Goal: Task Accomplishment & Management: Use online tool/utility

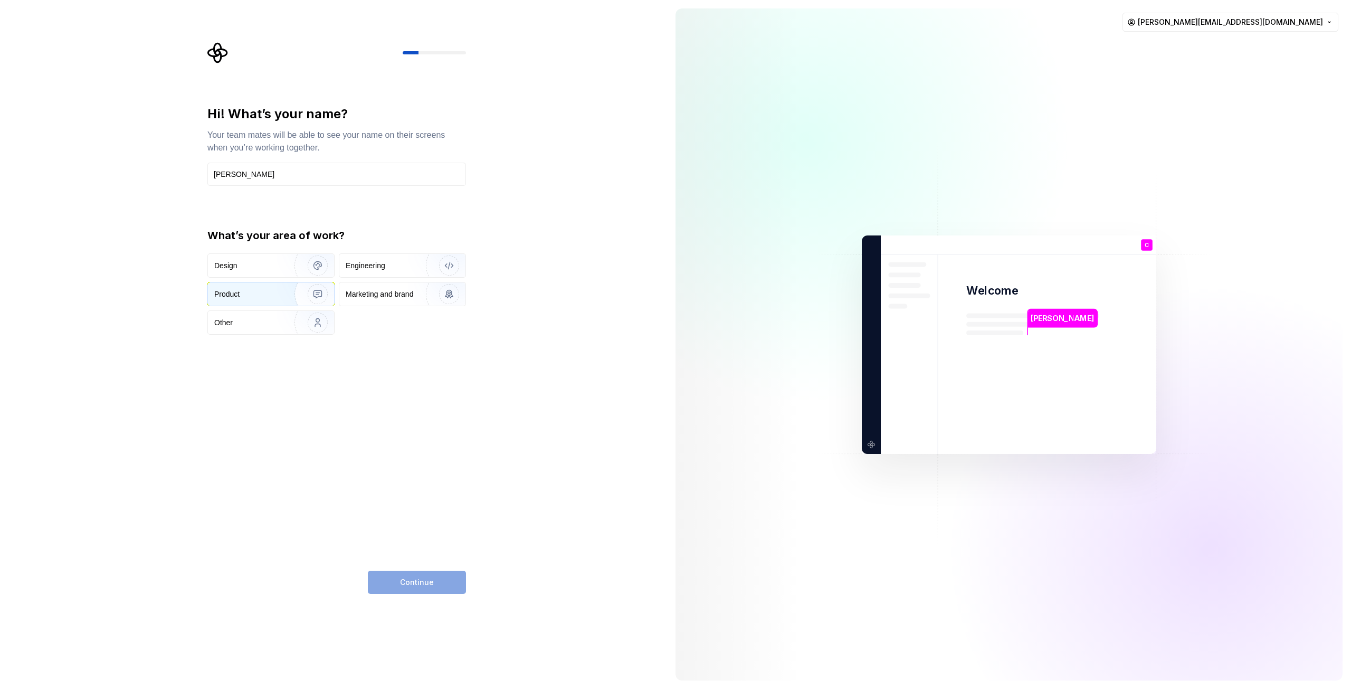
type input "Carter"
click at [270, 304] on div "Product" at bounding box center [271, 293] width 126 height 23
click at [441, 578] on button "Continue" at bounding box center [417, 582] width 98 height 23
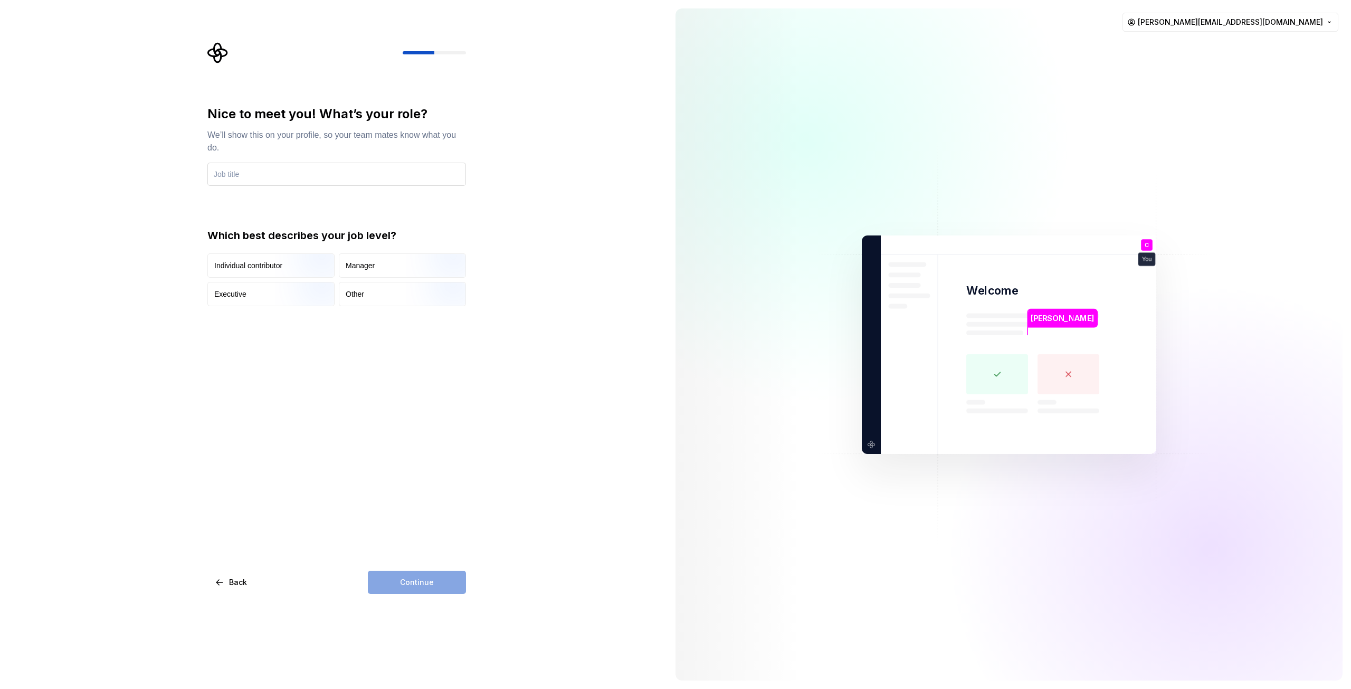
click at [285, 185] on input "text" at bounding box center [336, 174] width 259 height 23
click at [285, 177] on input "text" at bounding box center [336, 174] width 259 height 23
type input "C"
type input "PM"
click at [393, 271] on div "Manager" at bounding box center [402, 265] width 126 height 23
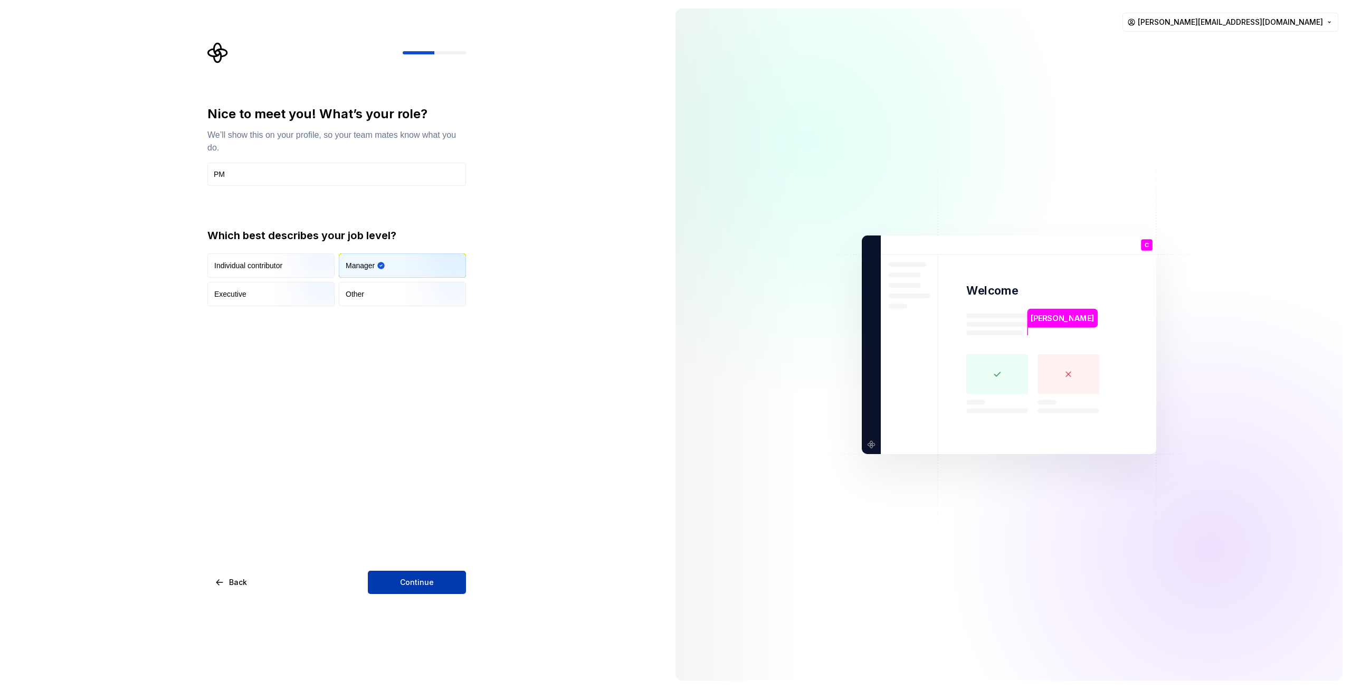
click at [423, 574] on button "Continue" at bounding box center [417, 582] width 98 height 23
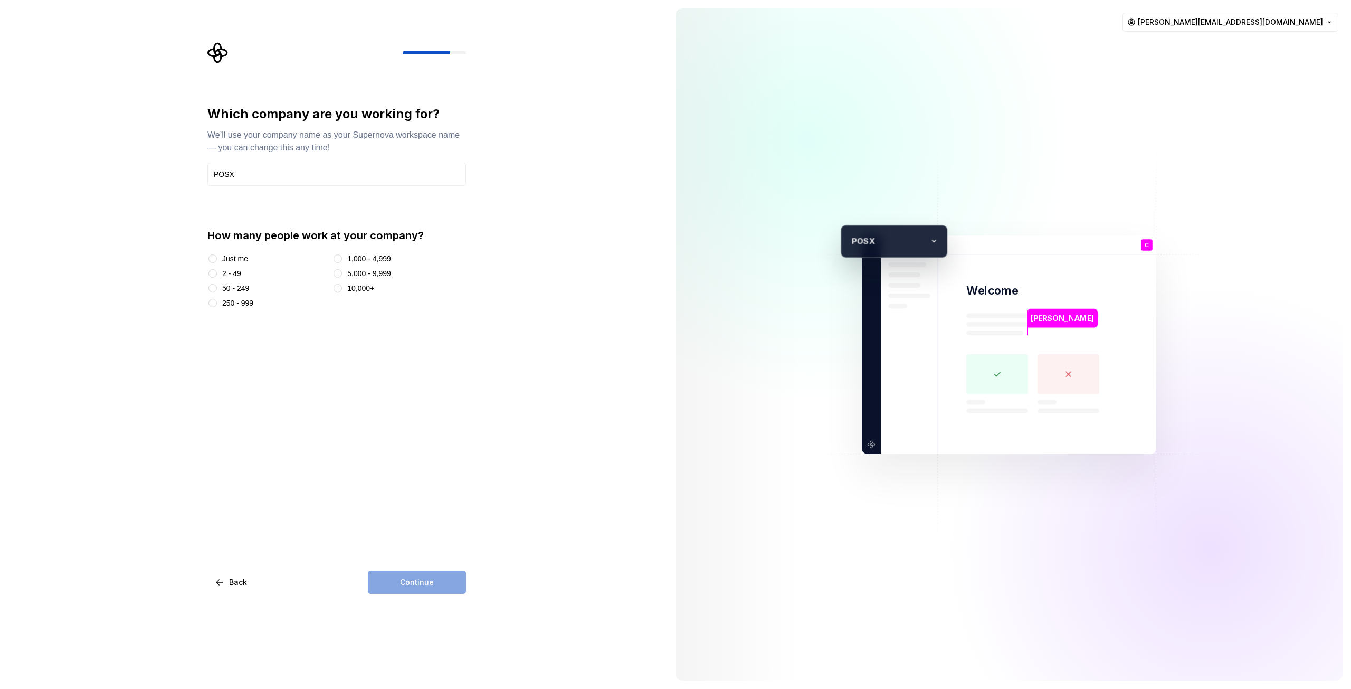
type input "POSX"
click at [233, 272] on div "2 - 49" at bounding box center [231, 273] width 19 height 11
click at [217, 272] on button "2 - 49" at bounding box center [213, 273] width 8 height 8
click at [419, 577] on span "Continue" at bounding box center [417, 582] width 34 height 11
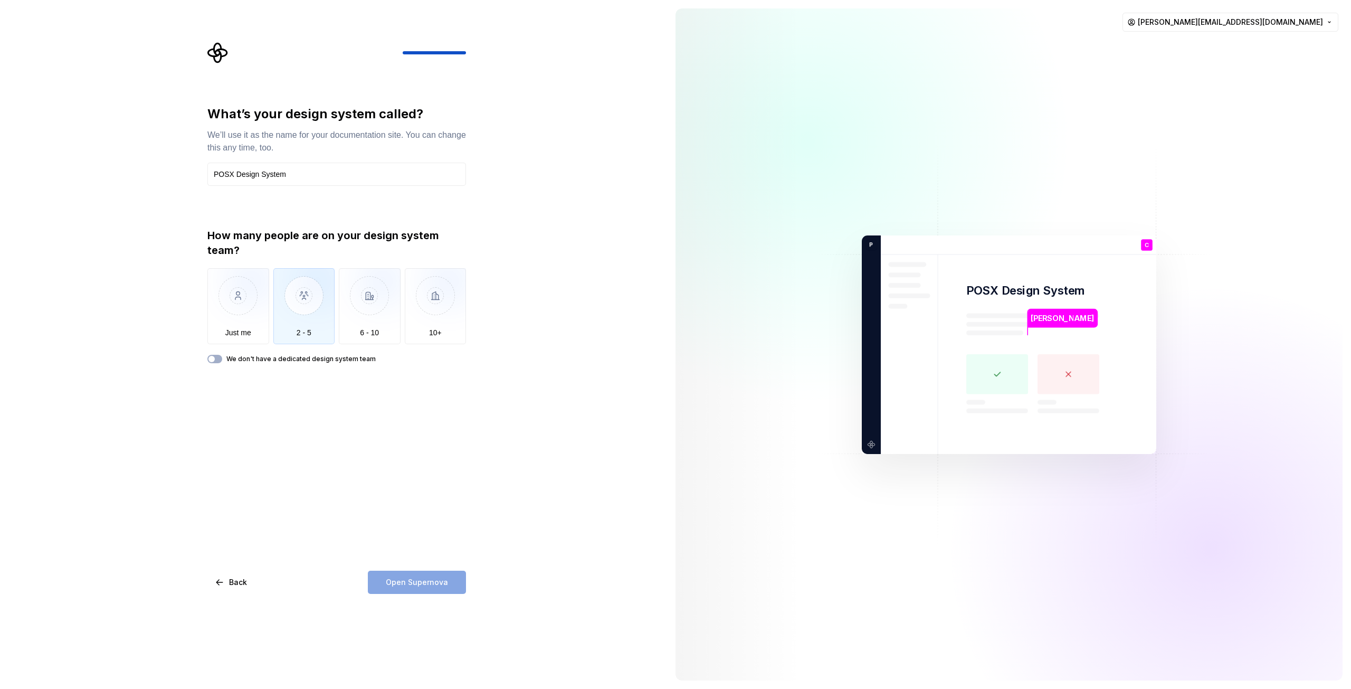
type input "POSX Design System"
click at [312, 288] on img "button" at bounding box center [304, 303] width 62 height 71
click at [212, 359] on span "button" at bounding box center [212, 359] width 6 height 6
click at [212, 361] on icon "button" at bounding box center [211, 359] width 8 height 6
click at [317, 327] on img "button" at bounding box center [304, 303] width 62 height 71
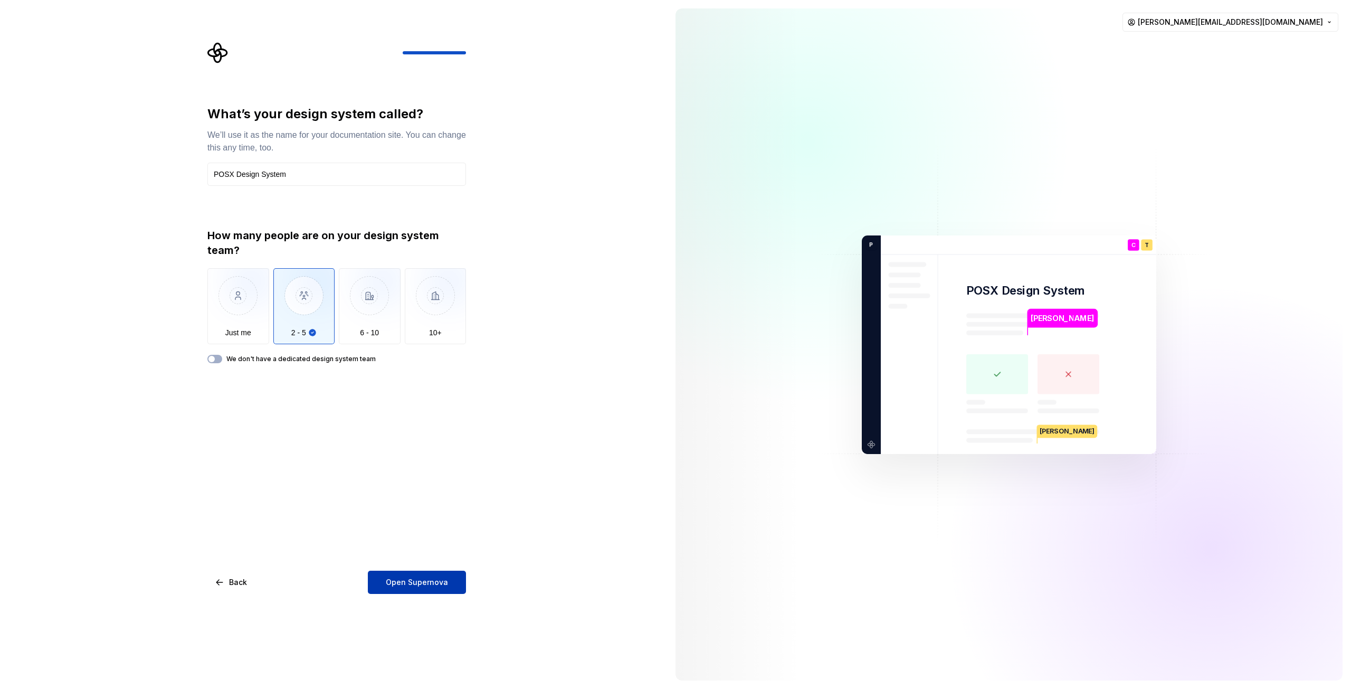
click at [440, 584] on span "Open Supernova" at bounding box center [417, 582] width 62 height 11
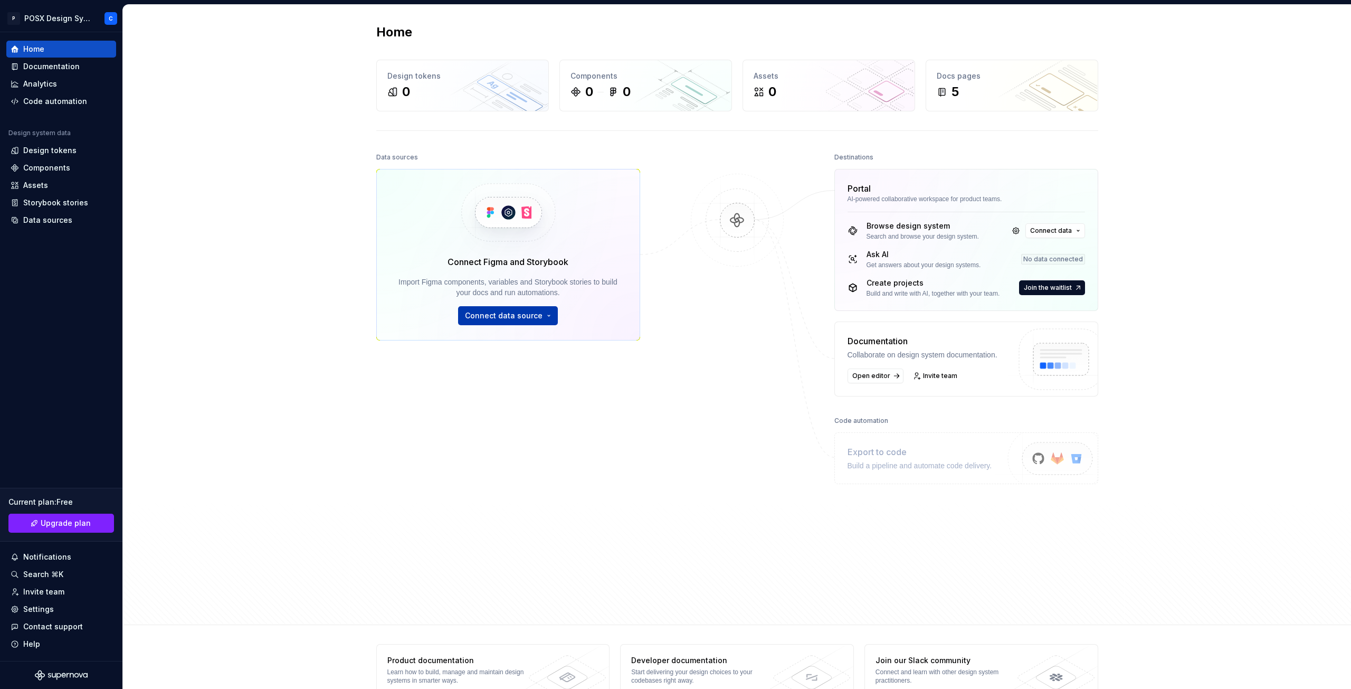
click at [482, 315] on span "Connect data source" at bounding box center [504, 315] width 78 height 11
click at [1219, 497] on div "Home Design tokens 0 Components 0 0 Assets 0 Docs pages 5 Data sources Connect …" at bounding box center [737, 315] width 1228 height 620
click at [1059, 229] on span "Connect data" at bounding box center [1051, 230] width 42 height 8
click at [1069, 259] on p "Import styles, components and icons." at bounding box center [1103, 262] width 118 height 8
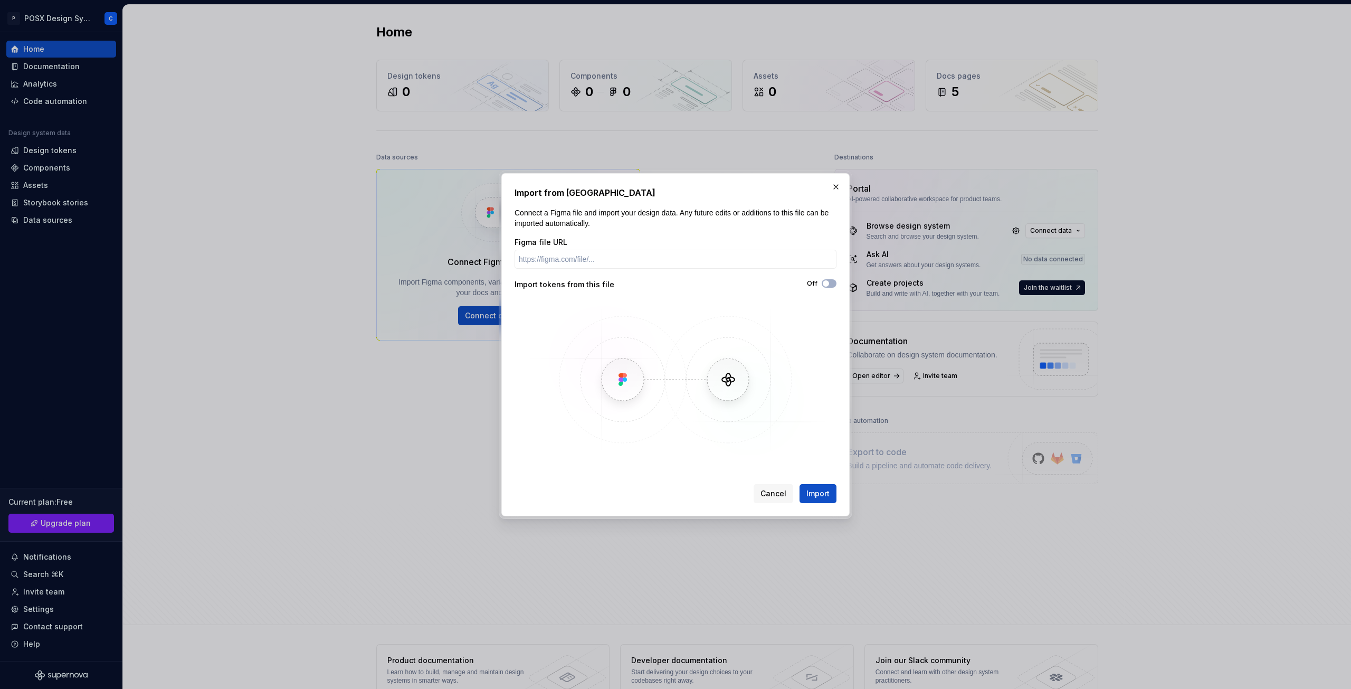
drag, startPoint x: 1253, startPoint y: 275, endPoint x: 1188, endPoint y: 278, distance: 65.0
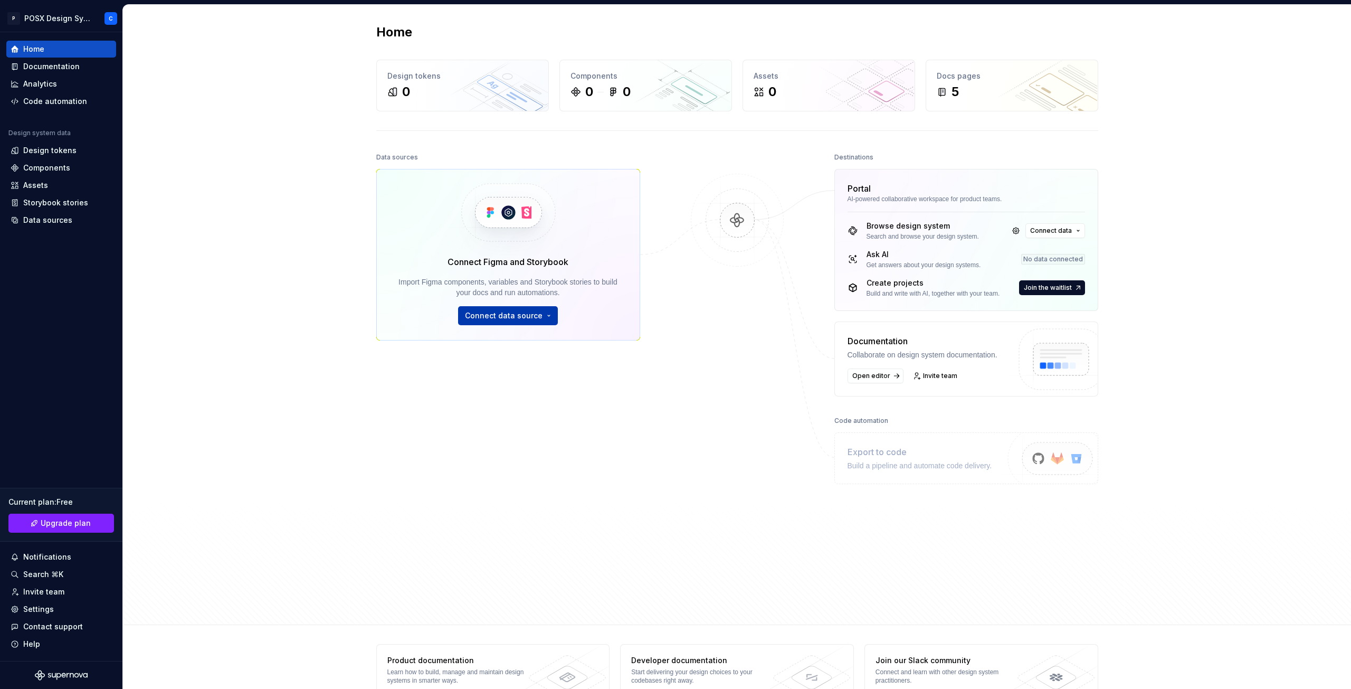
click at [495, 315] on span "Connect data source" at bounding box center [504, 315] width 78 height 11
click at [528, 343] on div "Figma library" at bounding box center [536, 339] width 118 height 11
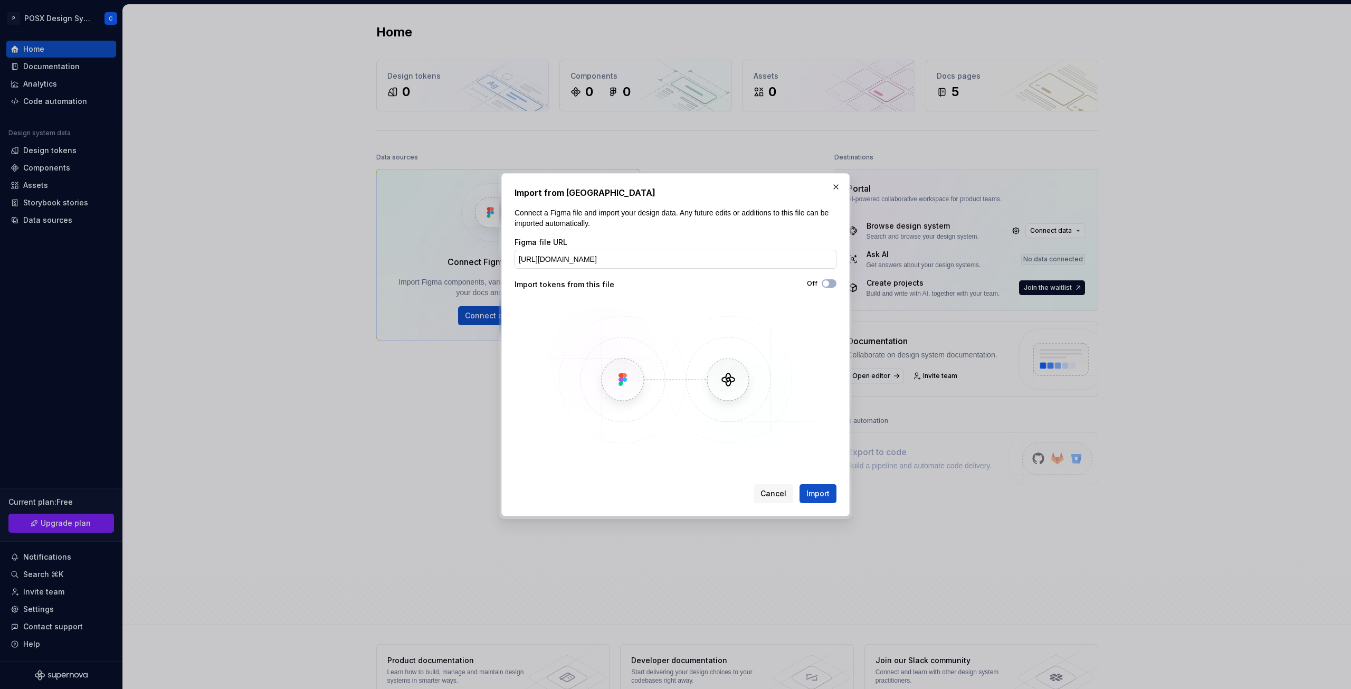
scroll to position [0, 222]
type input "https://www.figma.com/design/RKj7svNksOt2yjiCbQyGZy/POSX%E6%89%8B%E6%9C%BA%E7%A…"
click at [829, 285] on icon "button" at bounding box center [826, 283] width 8 height 6
click at [828, 285] on icon "button" at bounding box center [826, 283] width 8 height 6
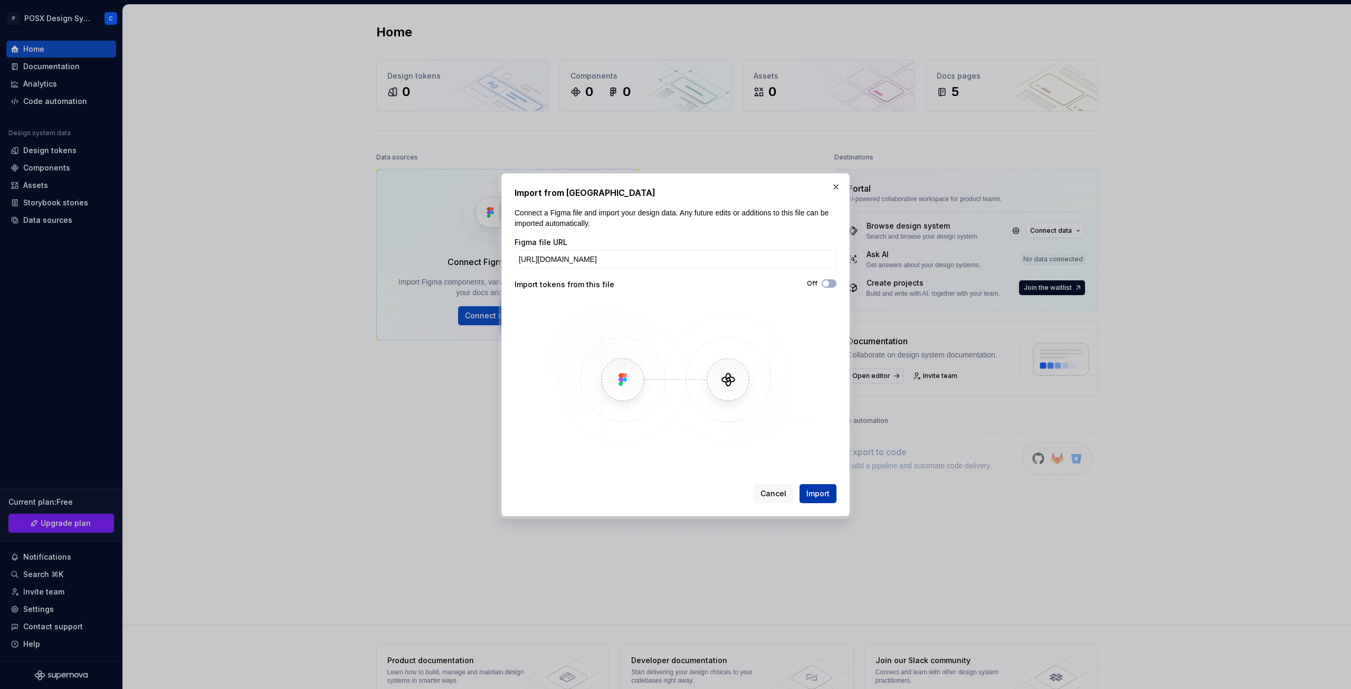
click at [816, 492] on span "Import" at bounding box center [818, 493] width 23 height 11
click at [812, 497] on span "Import" at bounding box center [818, 493] width 23 height 11
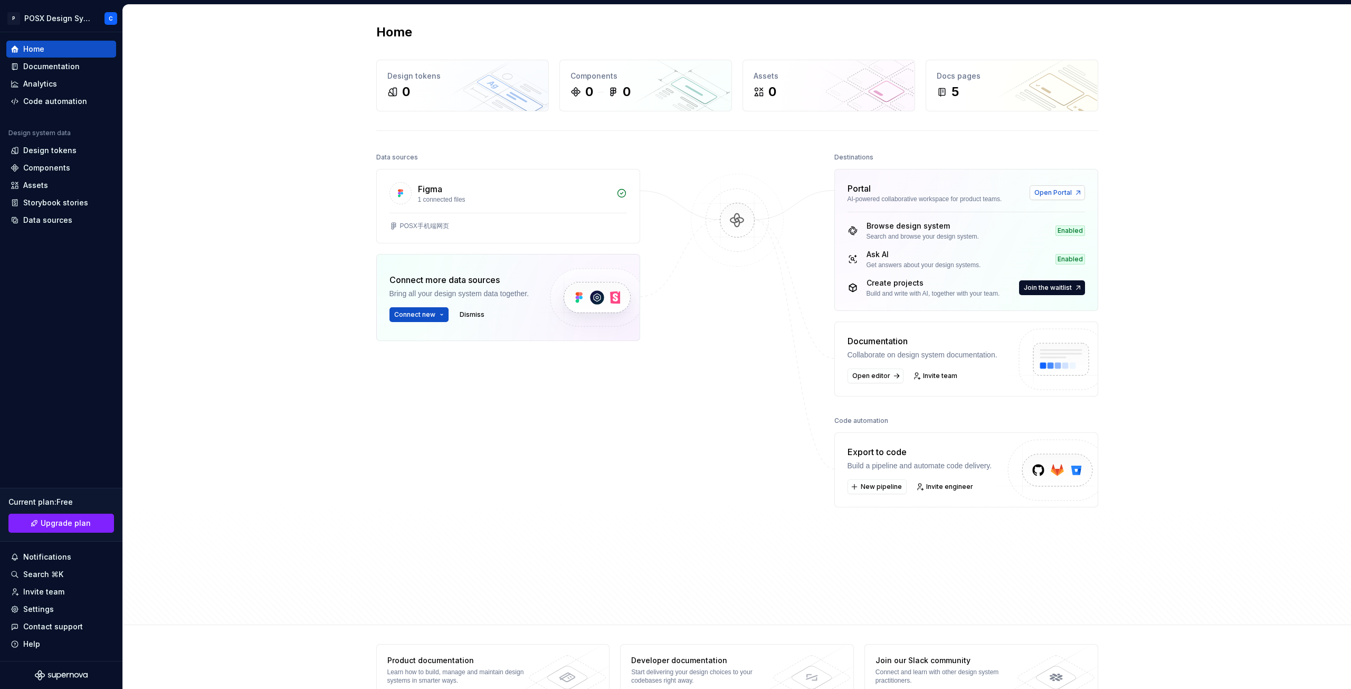
click at [1077, 191] on link "Open Portal" at bounding box center [1057, 192] width 55 height 15
click at [1063, 195] on span "Open Portal" at bounding box center [1053, 192] width 37 height 8
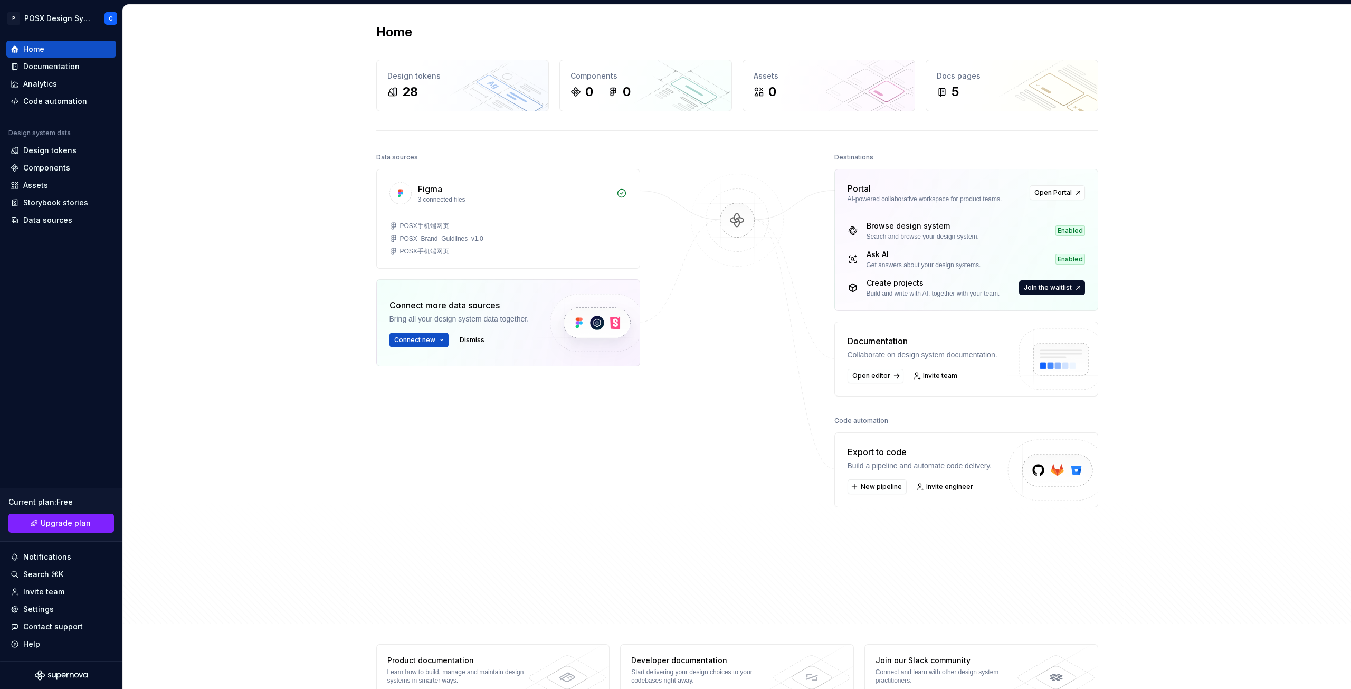
click at [704, 462] on div at bounding box center [738, 356] width 106 height 413
click at [78, 145] on div "Design tokens" at bounding box center [61, 150] width 101 height 11
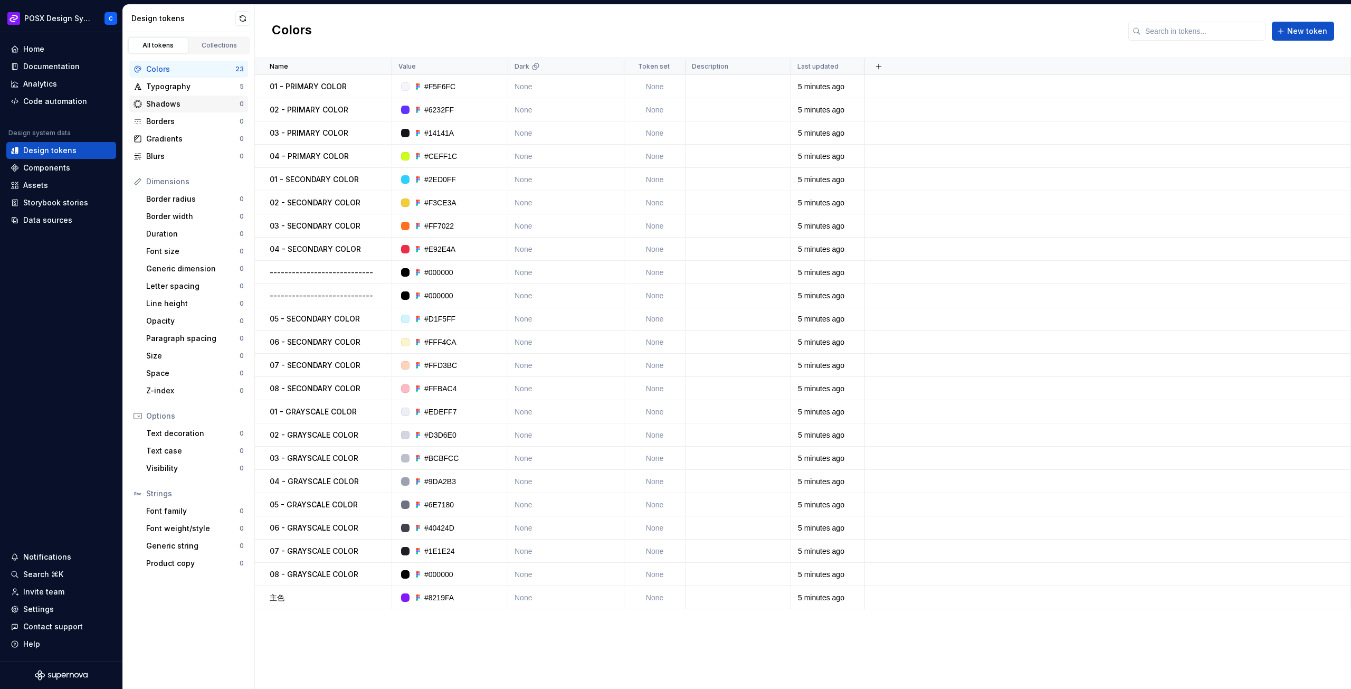
click at [201, 103] on div "Shadows" at bounding box center [192, 104] width 93 height 11
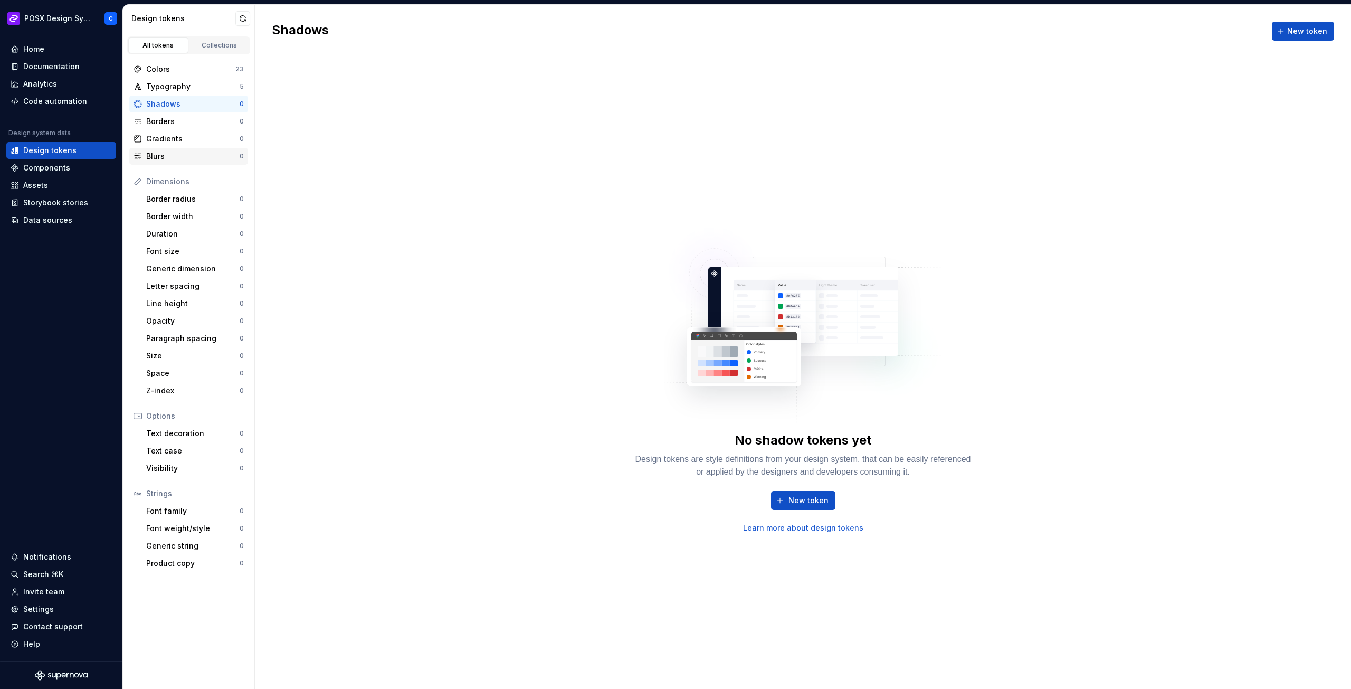
click at [197, 150] on div "Blurs 0" at bounding box center [188, 156] width 119 height 17
click at [205, 138] on div "Gradients" at bounding box center [192, 139] width 93 height 11
click at [207, 124] on div "Borders" at bounding box center [192, 121] width 93 height 11
click at [211, 106] on div "Shadows" at bounding box center [192, 104] width 93 height 11
click at [213, 90] on div "Typography" at bounding box center [192, 86] width 93 height 11
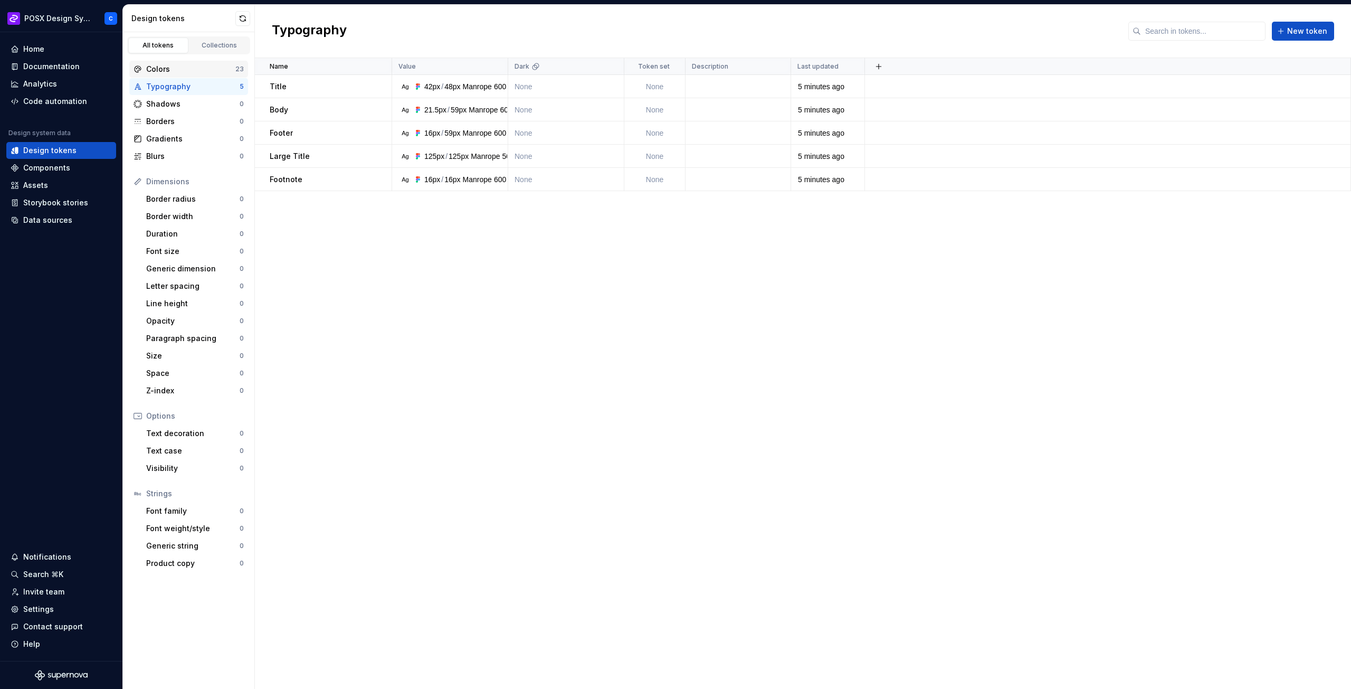
click at [209, 70] on div "Colors" at bounding box center [190, 69] width 89 height 11
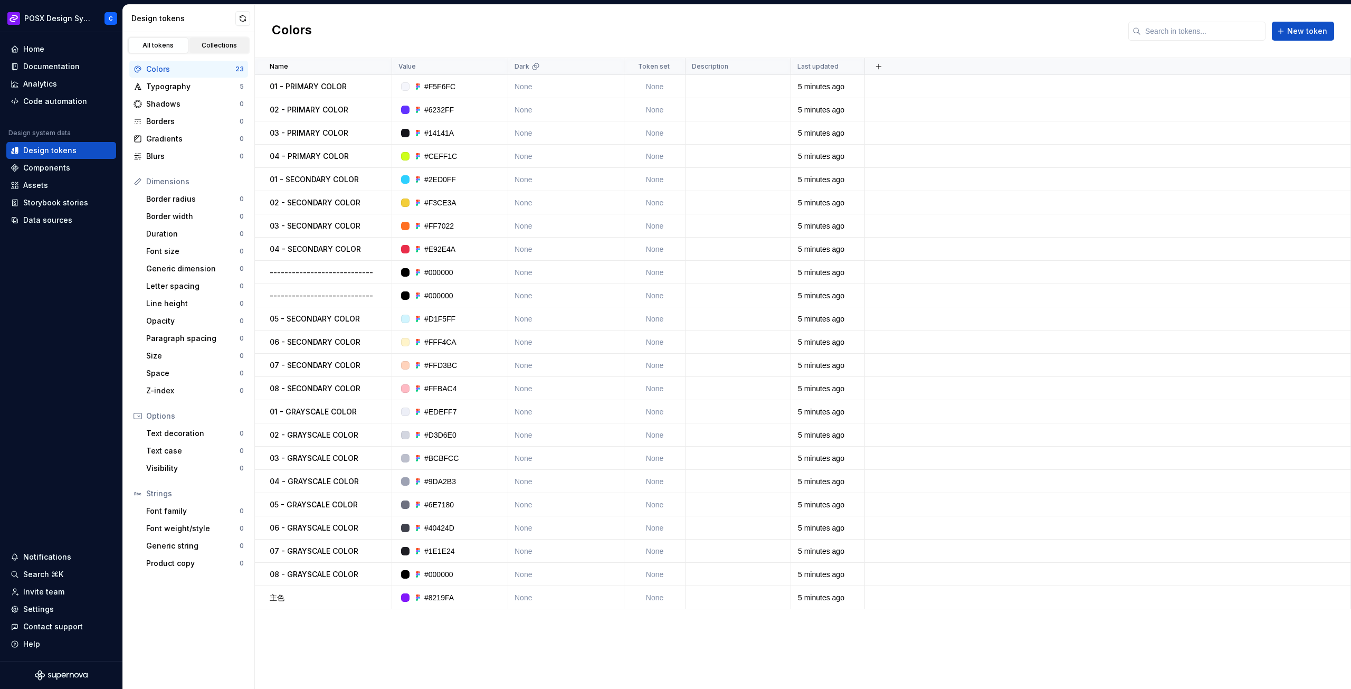
click at [212, 46] on div "Collections" at bounding box center [219, 45] width 53 height 8
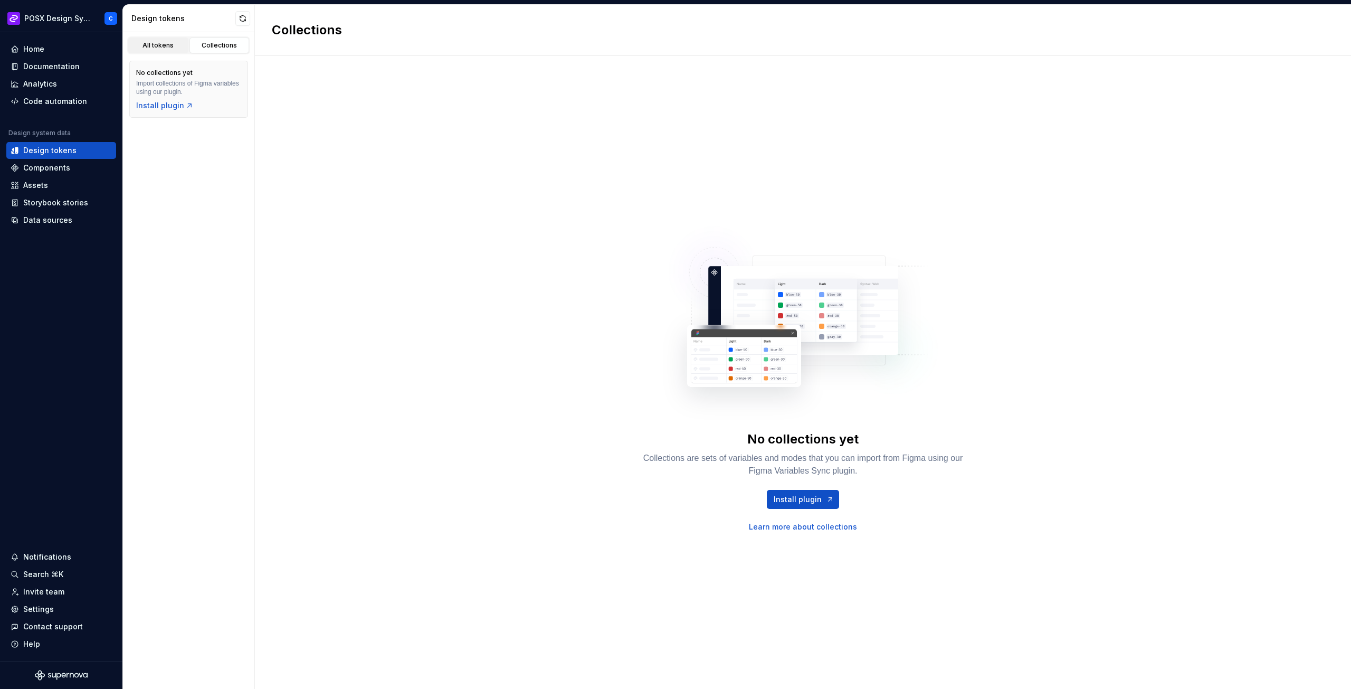
click at [162, 45] on div "All tokens" at bounding box center [158, 45] width 53 height 8
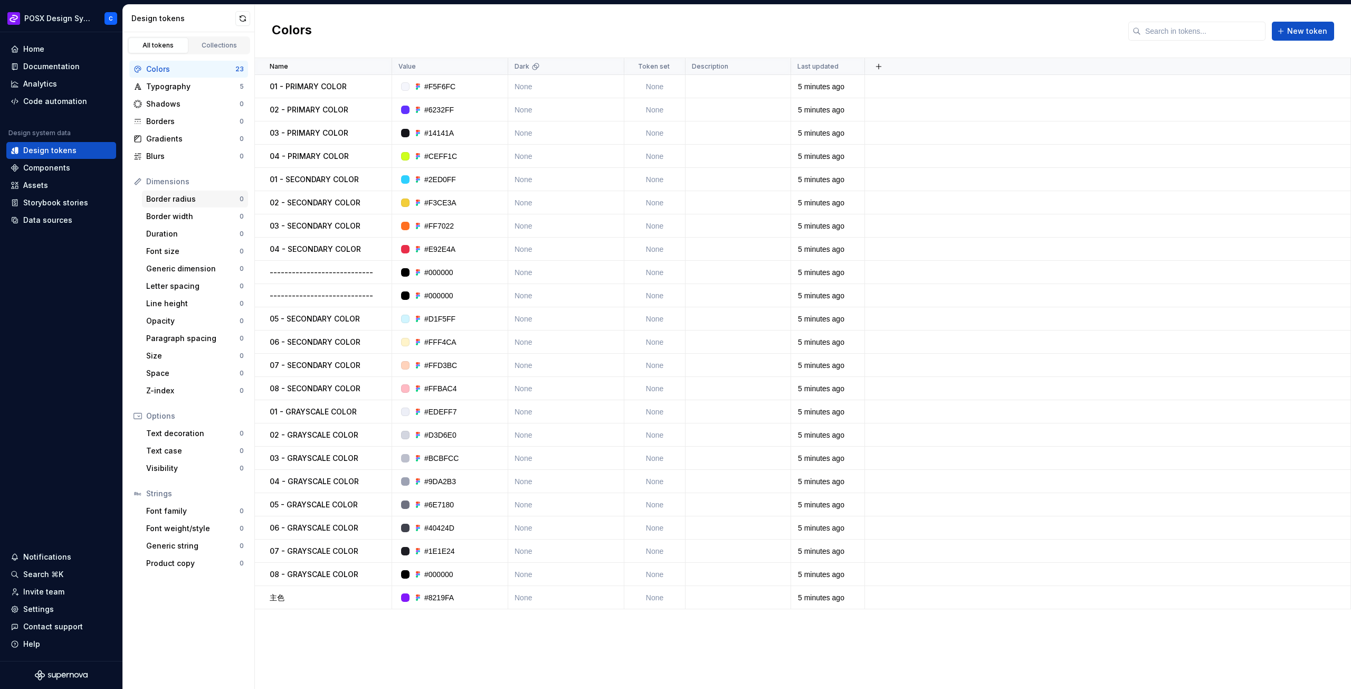
click at [211, 193] on div "Border radius 0" at bounding box center [195, 199] width 106 height 17
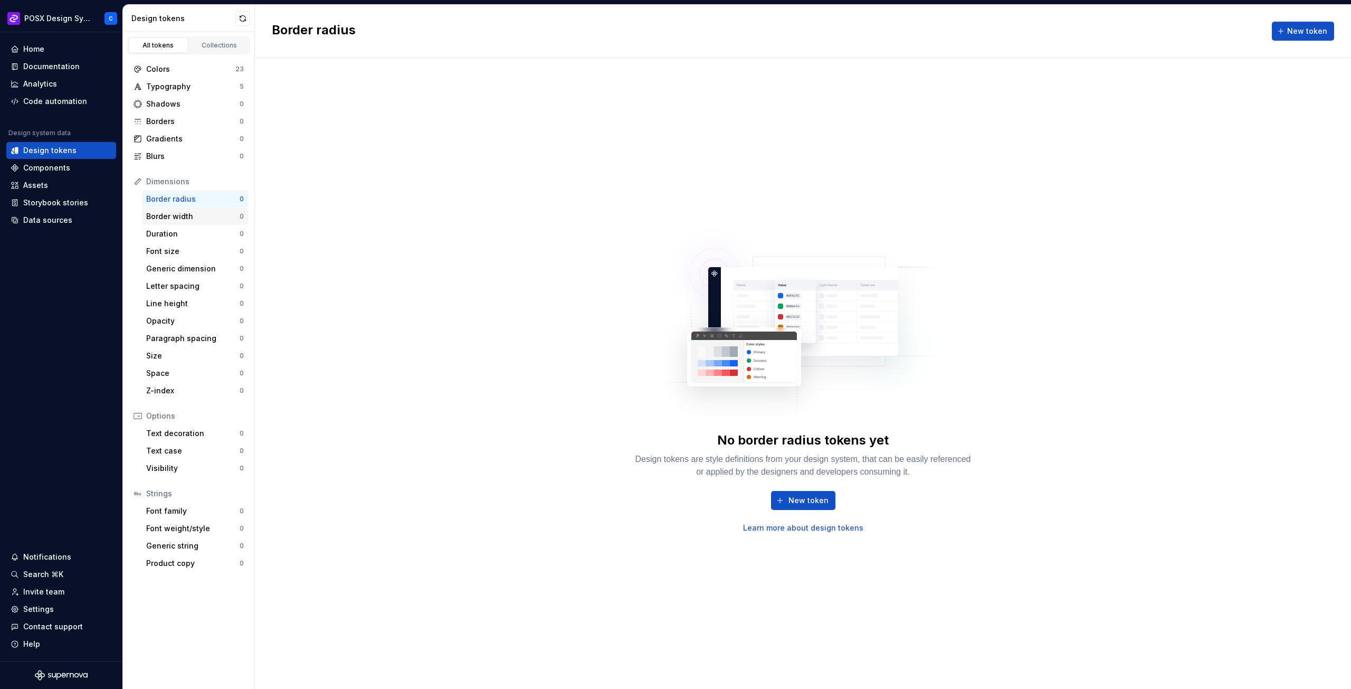
click at [211, 214] on div "Border width" at bounding box center [192, 216] width 93 height 11
click at [206, 234] on div "Duration" at bounding box center [192, 234] width 93 height 11
click at [211, 255] on div "Font size" at bounding box center [192, 251] width 93 height 11
click at [212, 271] on div "Generic dimension" at bounding box center [192, 268] width 93 height 11
click at [203, 291] on div "Letter spacing 0" at bounding box center [195, 286] width 106 height 17
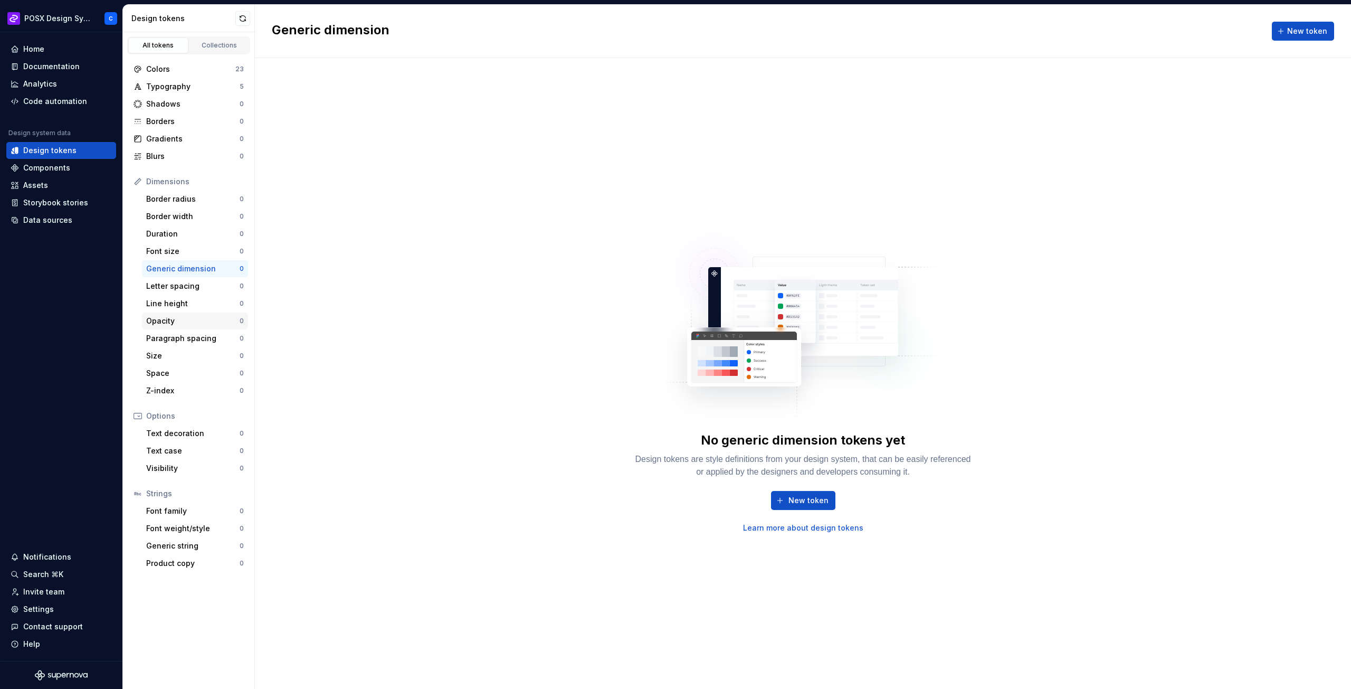
click at [204, 319] on div "Opacity" at bounding box center [192, 321] width 93 height 11
click at [189, 364] on div "Dimensions Border radius 0 Border width 0 Duration 0 Font size 0 Generic dimens…" at bounding box center [188, 286] width 119 height 226
click at [189, 387] on div "Z-index" at bounding box center [192, 390] width 93 height 11
click at [366, 335] on div "No z-index tokens yet Design tokens are style definitions from your design syst…" at bounding box center [803, 373] width 1096 height 631
click at [643, 255] on div "No z-index tokens yet Design tokens are style definitions from your design syst…" at bounding box center [803, 373] width 338 height 319
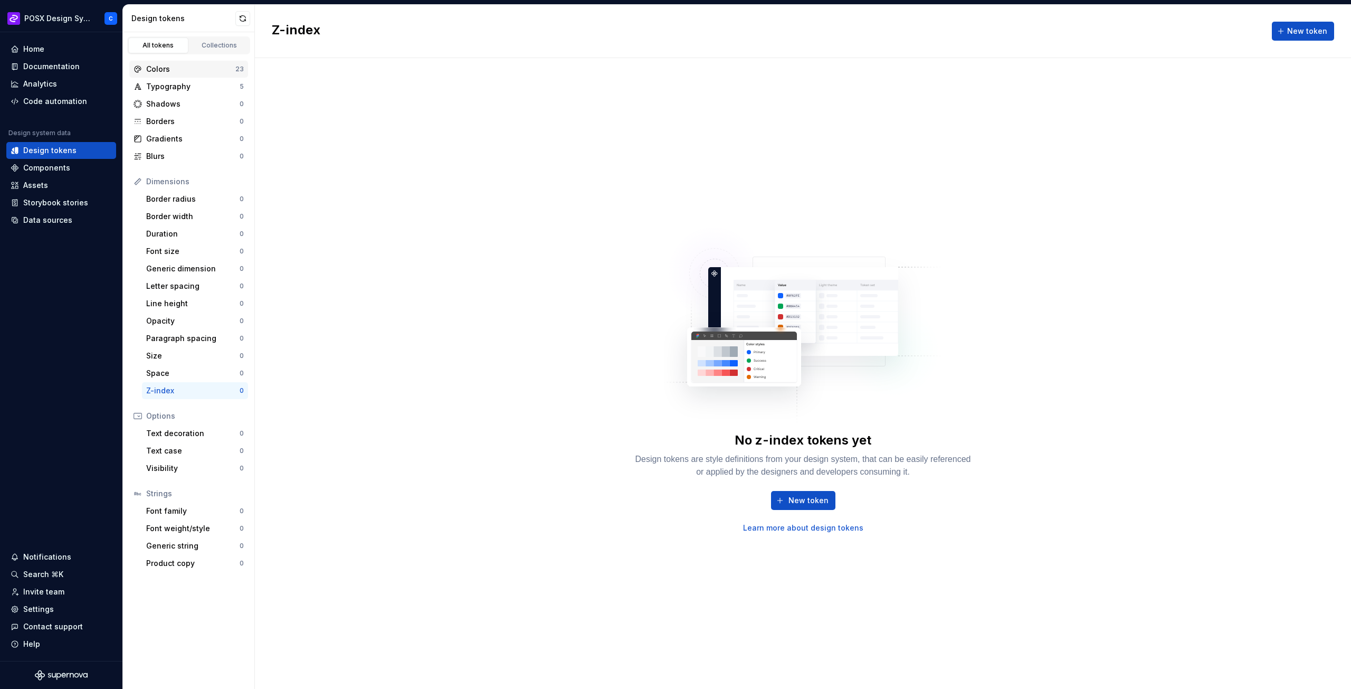
click at [193, 65] on div "Colors" at bounding box center [190, 69] width 89 height 11
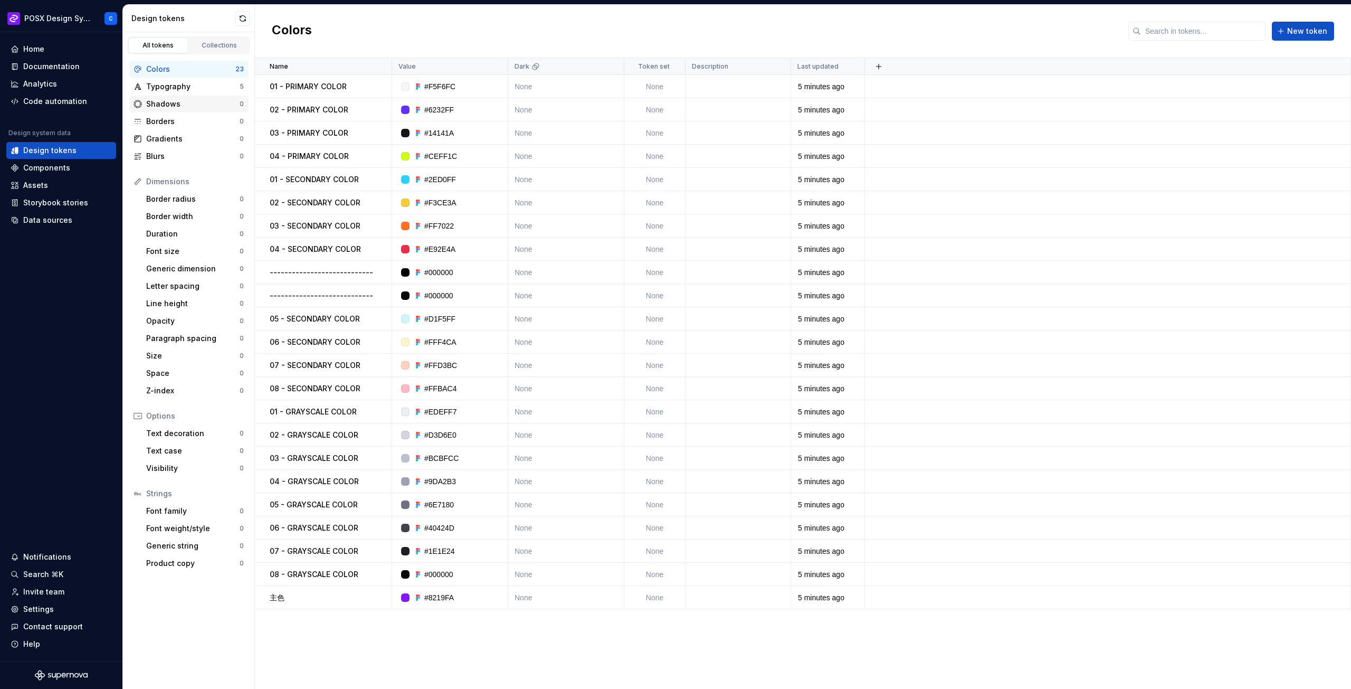
click at [191, 99] on div "Shadows" at bounding box center [192, 104] width 93 height 11
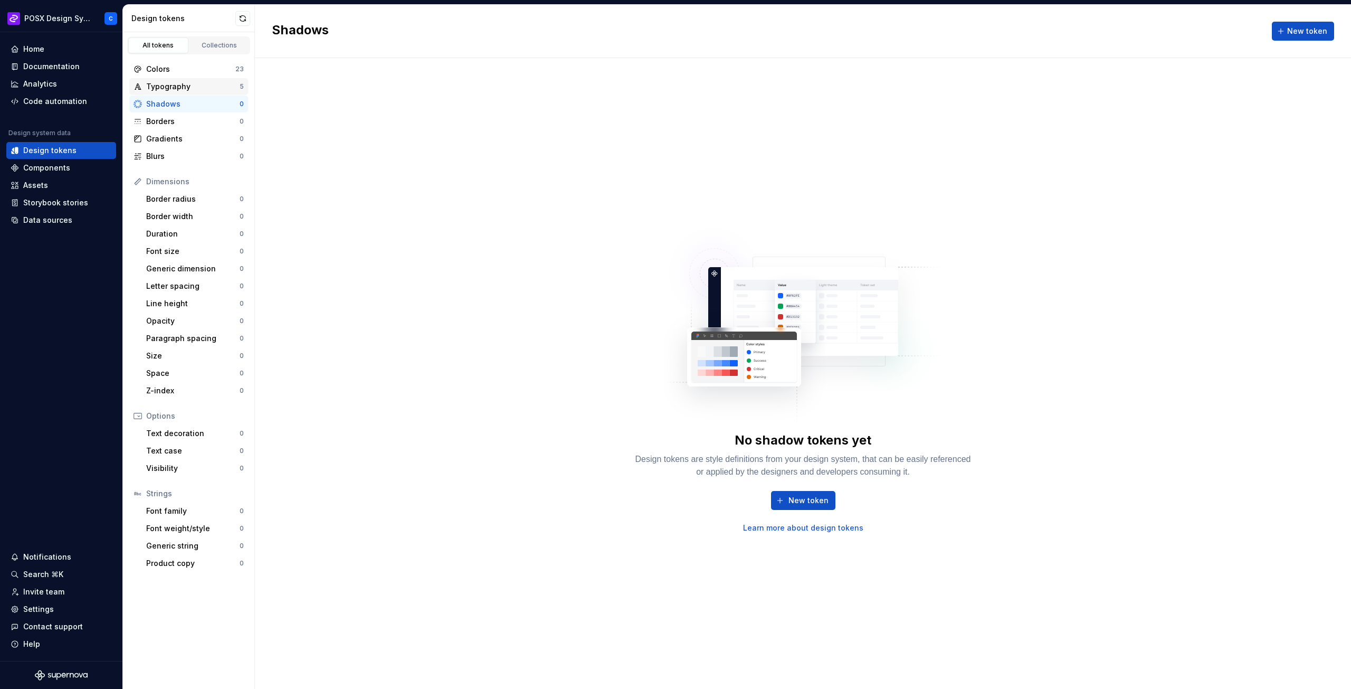
click at [193, 88] on div "Typography" at bounding box center [192, 86] width 93 height 11
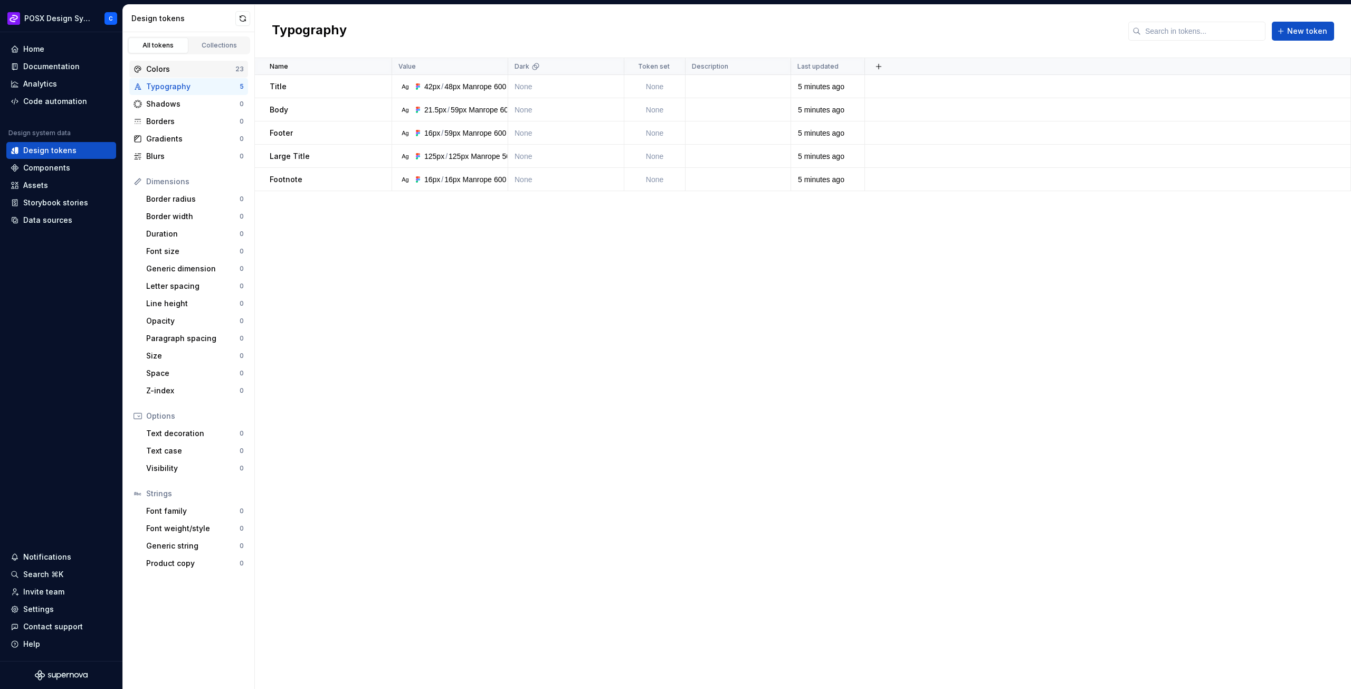
click at [195, 71] on div "Colors" at bounding box center [190, 69] width 89 height 11
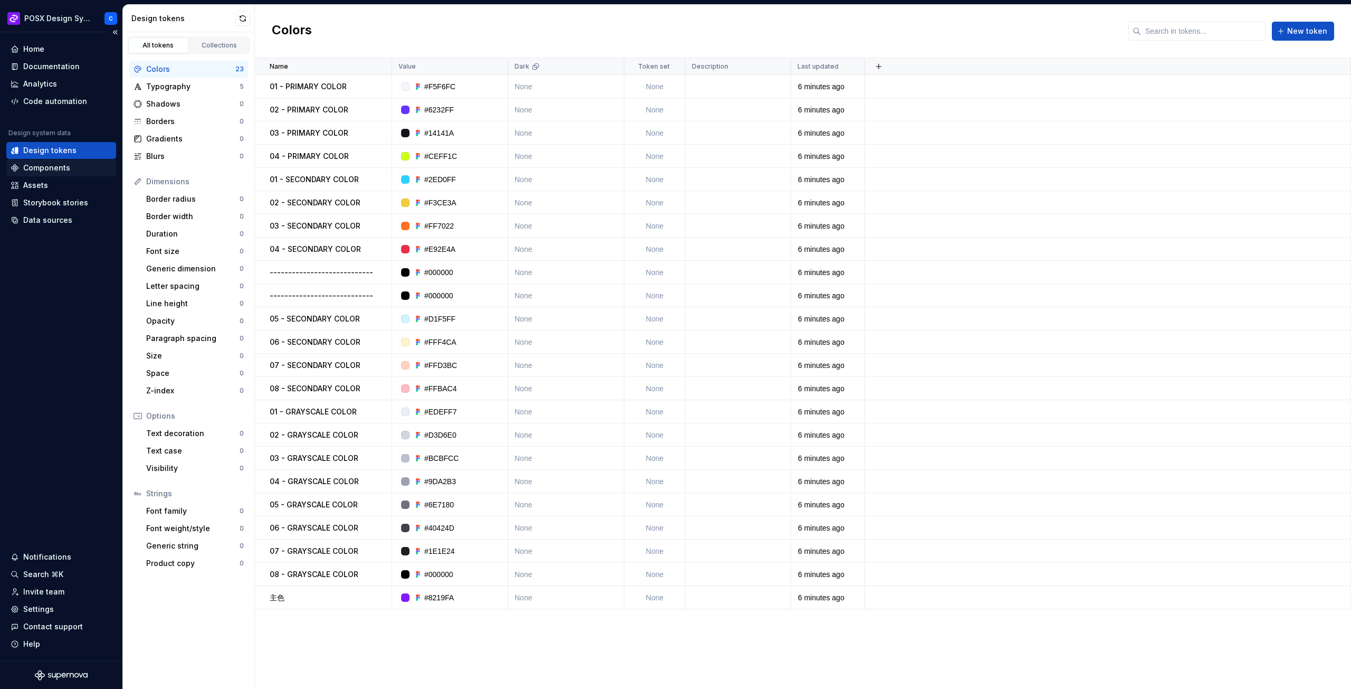
click at [63, 169] on div "Components" at bounding box center [46, 168] width 47 height 11
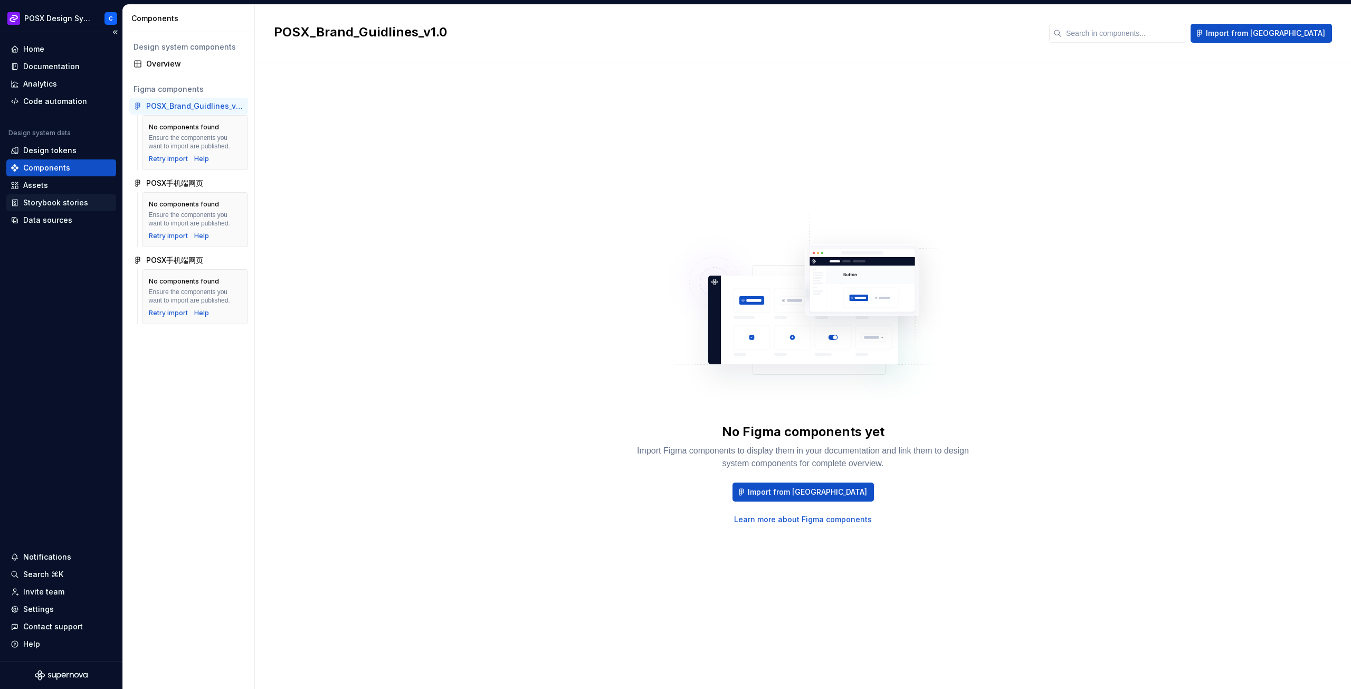
click at [49, 196] on div "Storybook stories" at bounding box center [61, 202] width 110 height 17
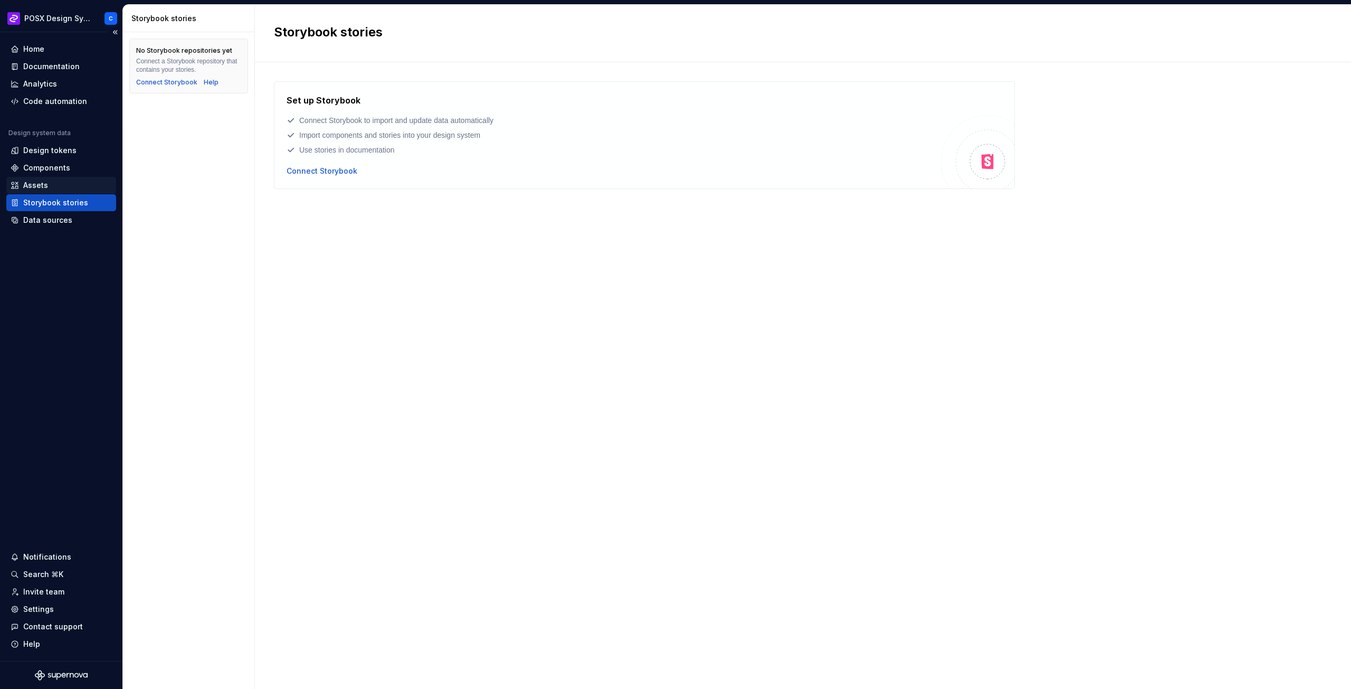
click at [56, 186] on div "Assets" at bounding box center [61, 185] width 101 height 11
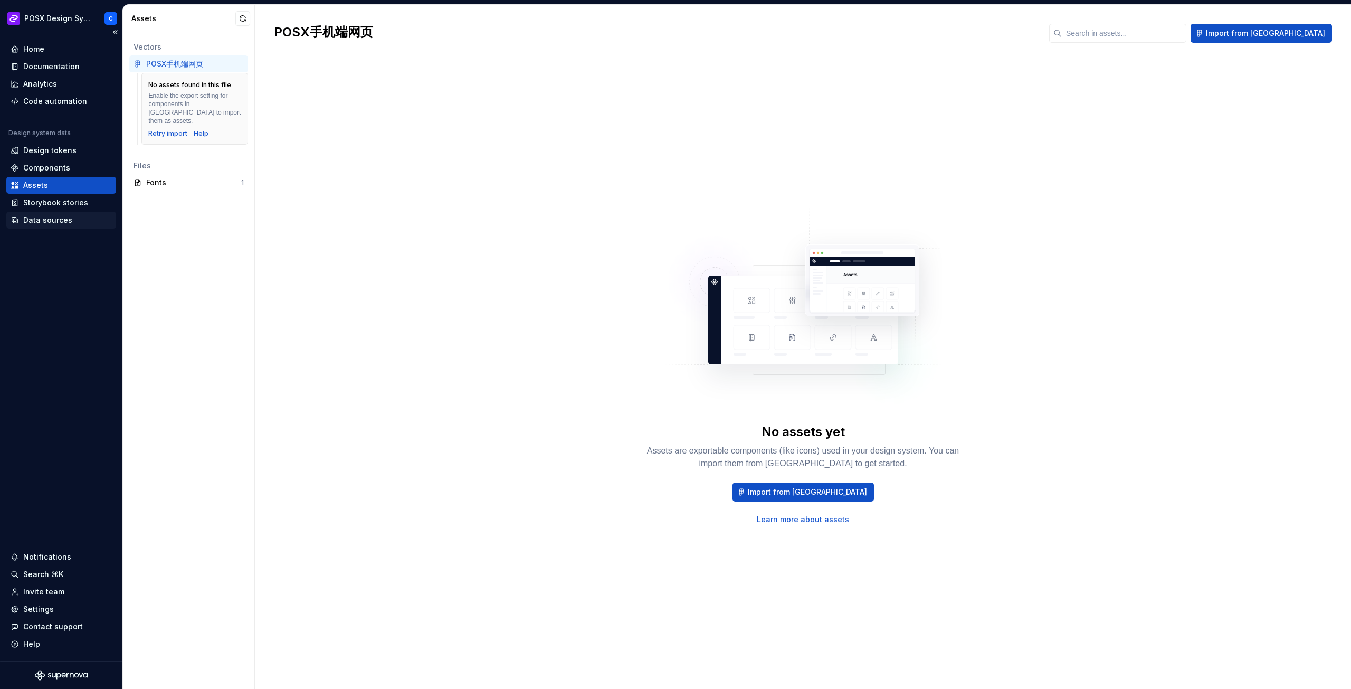
click at [62, 220] on div "Data sources" at bounding box center [47, 220] width 49 height 11
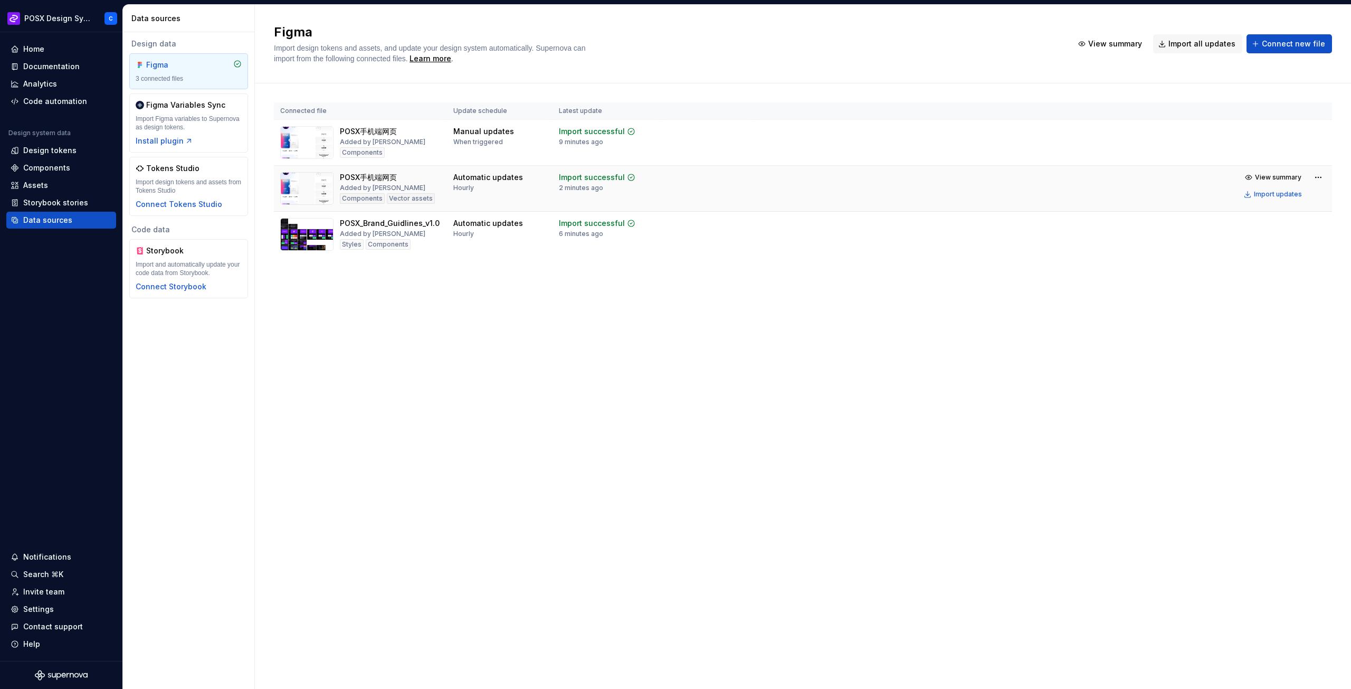
click at [296, 193] on img at bounding box center [306, 188] width 53 height 33
click at [357, 180] on div "POSX手机端网页" at bounding box center [368, 177] width 57 height 11
click at [185, 142] on icon "button" at bounding box center [189, 141] width 8 height 8
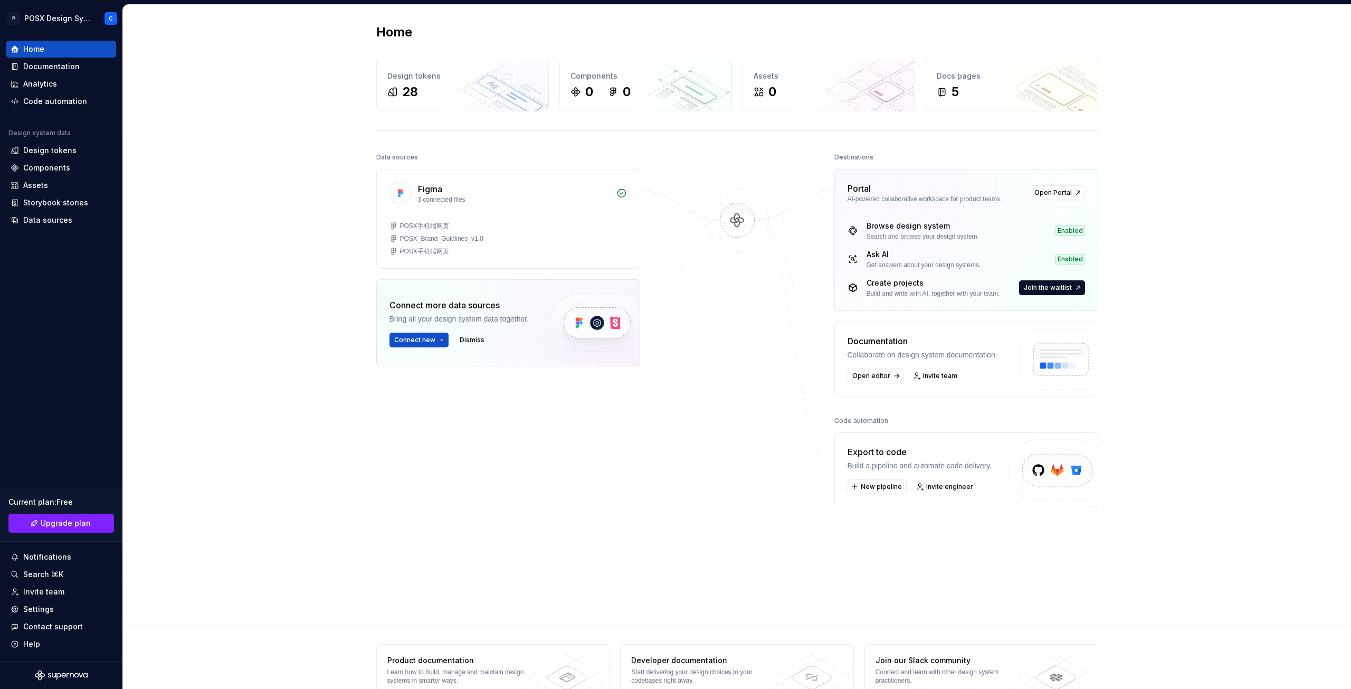
click at [710, 377] on div at bounding box center [738, 356] width 106 height 413
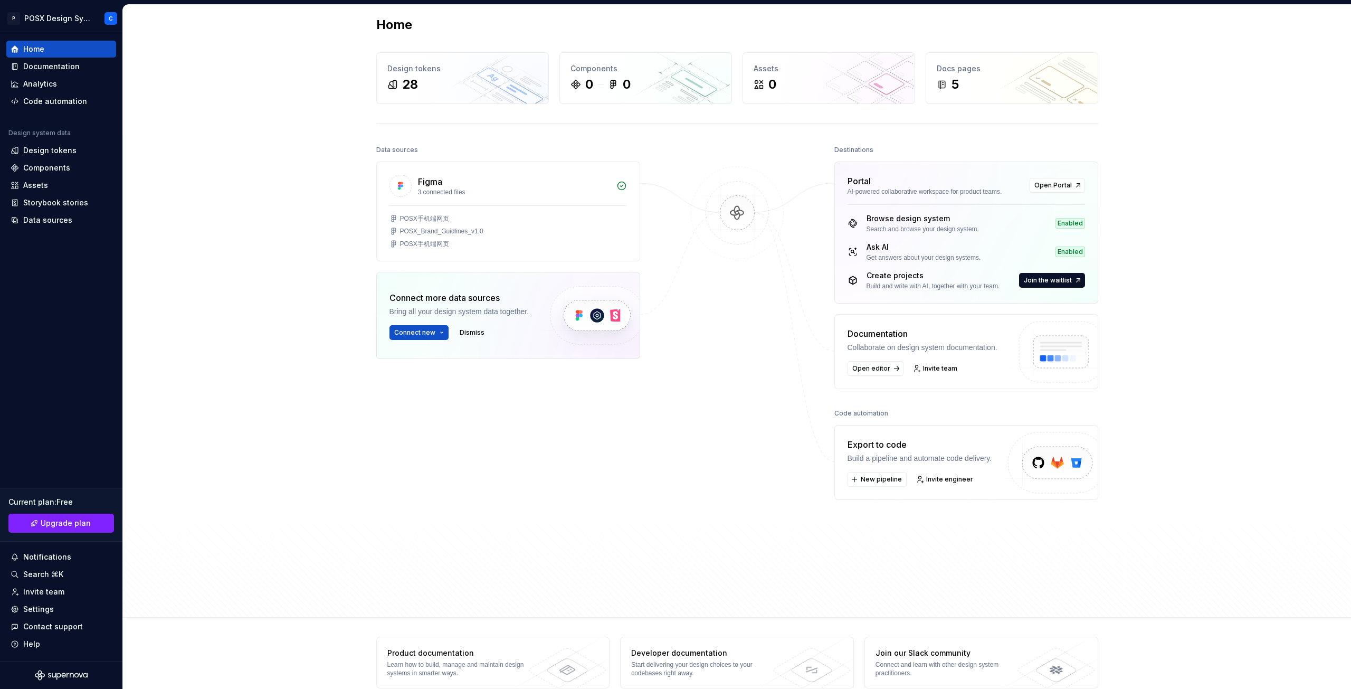
scroll to position [24, 0]
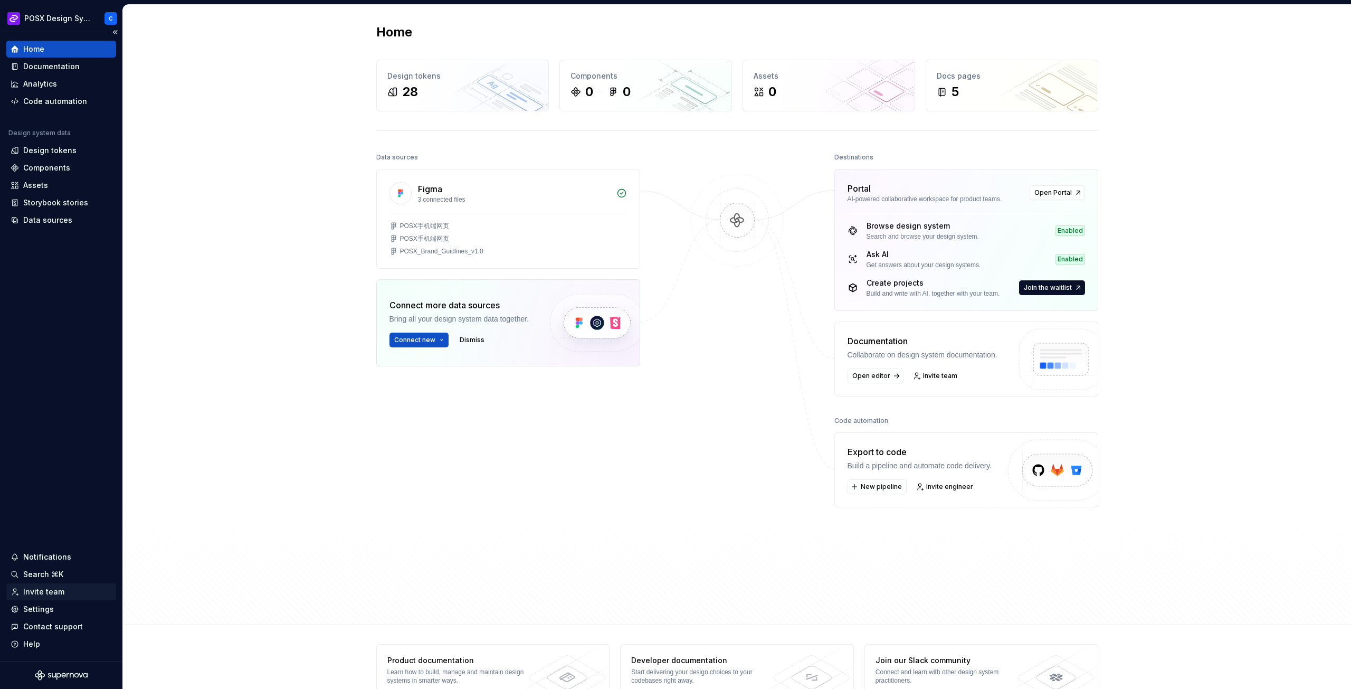
click at [48, 590] on div "Invite team" at bounding box center [43, 591] width 41 height 11
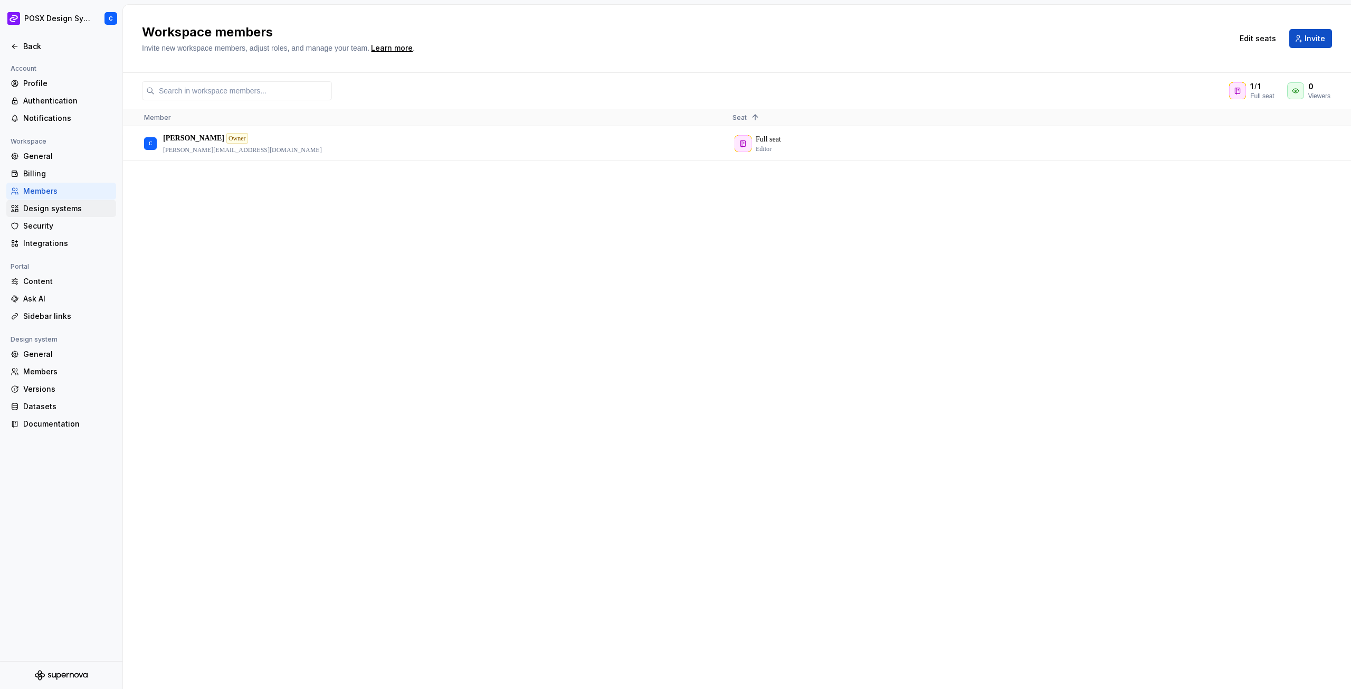
click at [75, 204] on div "Design systems" at bounding box center [67, 208] width 89 height 11
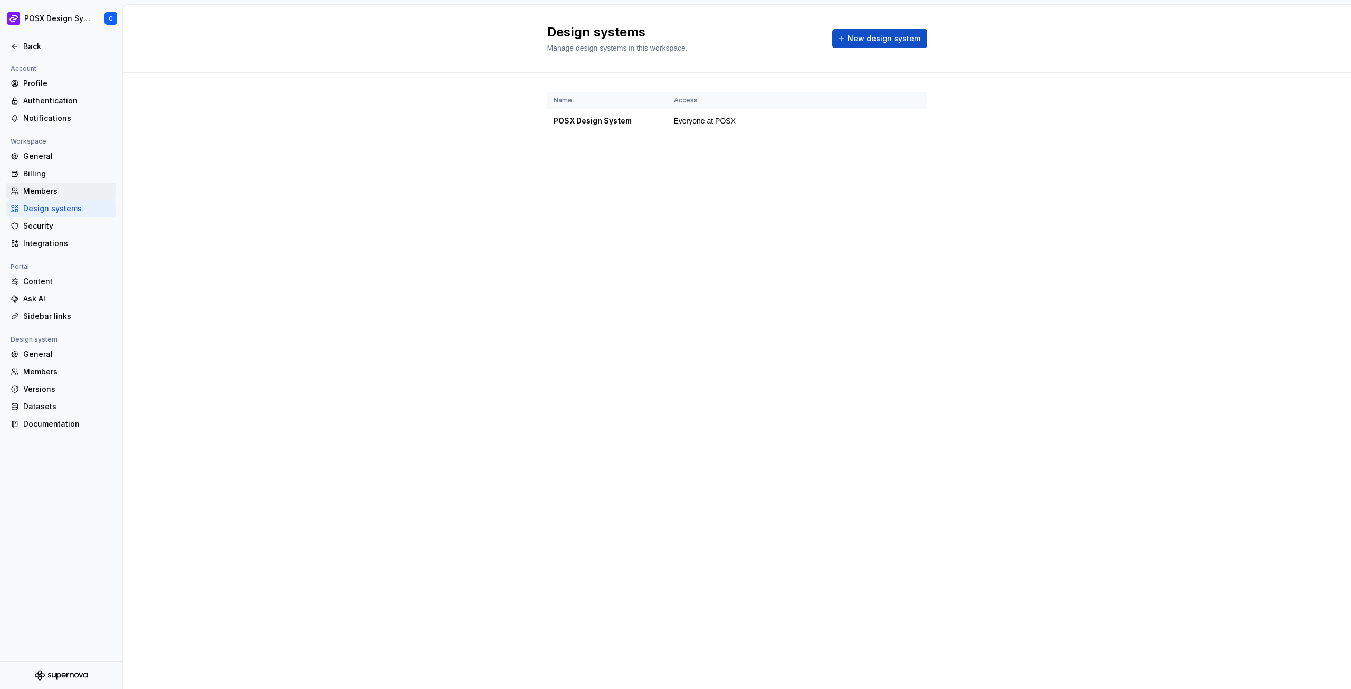
click at [71, 191] on div "Members" at bounding box center [67, 191] width 89 height 11
